Goal: Navigation & Orientation: Find specific page/section

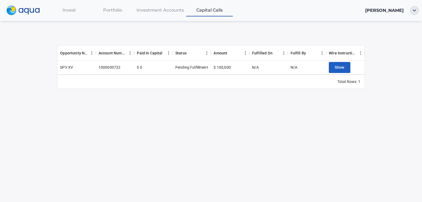
drag, startPoint x: 0, startPoint y: 0, endPoint x: 210, endPoint y: 131, distance: 247.3
click at [210, 131] on div "Invest Portfolio Investment Accounts Capital Calls Jeffrey Potash Opportunity N…" at bounding box center [211, 101] width 422 height 202
click at [119, 33] on div "Opportunity Name Account Number Paid In Capital Status Amount Fulfilled On Fulf…" at bounding box center [210, 57] width 307 height 76
click at [69, 12] on span "Invest" at bounding box center [68, 10] width 13 height 5
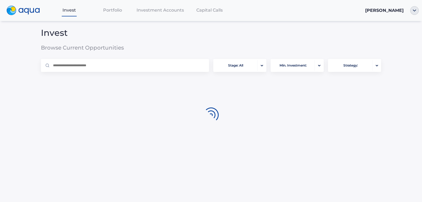
click at [69, 12] on span "Invest" at bounding box center [68, 10] width 13 height 5
click at [159, 82] on div "Stage: All Min. Investment: Strategy:" at bounding box center [211, 92] width 349 height 71
click at [33, 9] on img at bounding box center [22, 11] width 33 height 10
click at [382, 11] on span "[PERSON_NAME]" at bounding box center [384, 10] width 38 height 5
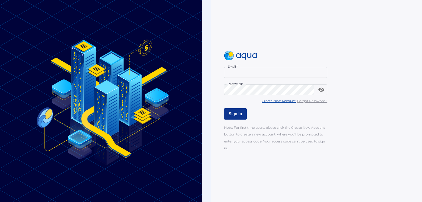
type input "**********"
click at [237, 112] on span "Sign In" at bounding box center [234, 113] width 13 height 5
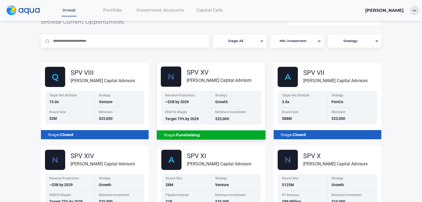
scroll to position [54, 0]
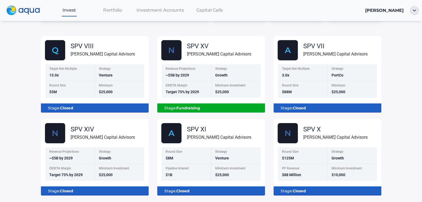
click at [112, 10] on span "Portfolio" at bounding box center [112, 10] width 19 height 5
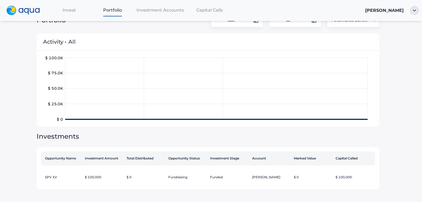
scroll to position [16, 0]
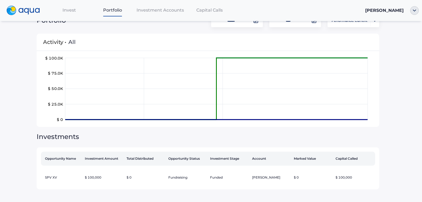
click at [146, 12] on span "Investment Accounts" at bounding box center [159, 10] width 47 height 5
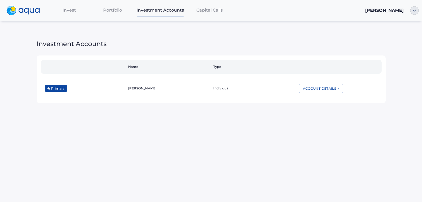
drag, startPoint x: 332, startPoint y: 33, endPoint x: 238, endPoint y: 28, distance: 94.3
drag, startPoint x: 238, startPoint y: 28, endPoint x: 213, endPoint y: 13, distance: 28.4
click at [213, 13] on div "Capital Calls" at bounding box center [209, 10] width 47 height 11
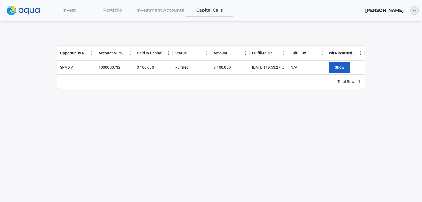
click at [69, 8] on span "Invest" at bounding box center [68, 10] width 13 height 5
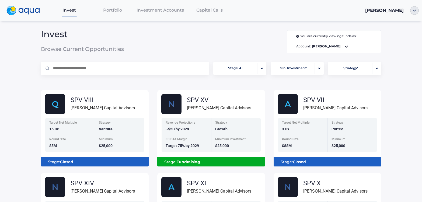
click at [205, 12] on span "Capital Calls" at bounding box center [209, 10] width 26 height 5
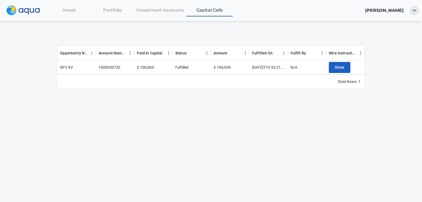
click at [111, 11] on span "Portfolio" at bounding box center [112, 10] width 19 height 5
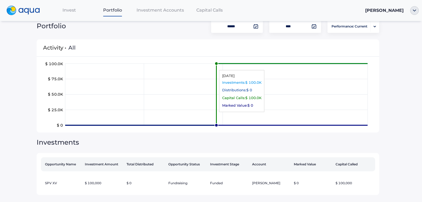
scroll to position [16, 0]
